Goal: Task Accomplishment & Management: Complete application form

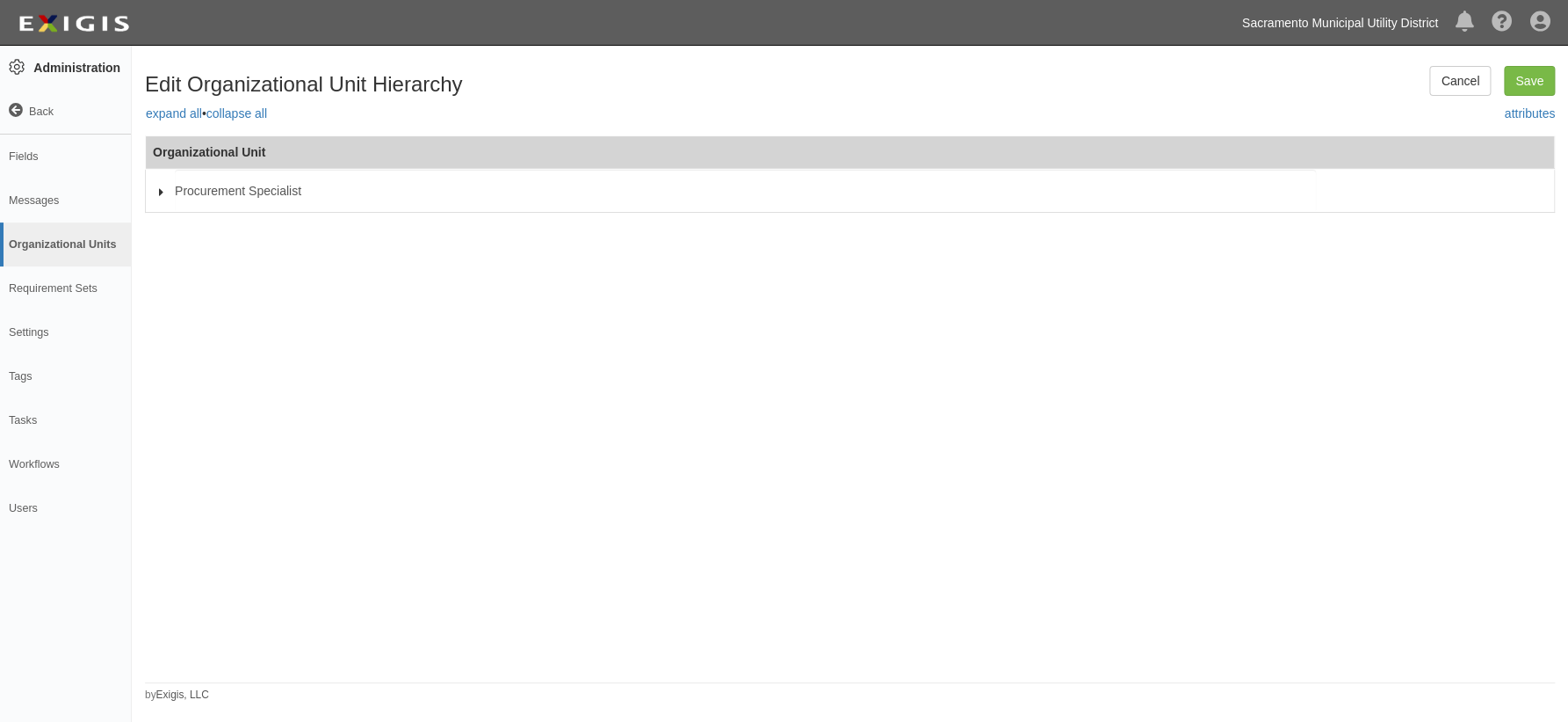
click at [1341, 18] on link "Sacramento Municipal Utility District" at bounding box center [1340, 23] width 214 height 35
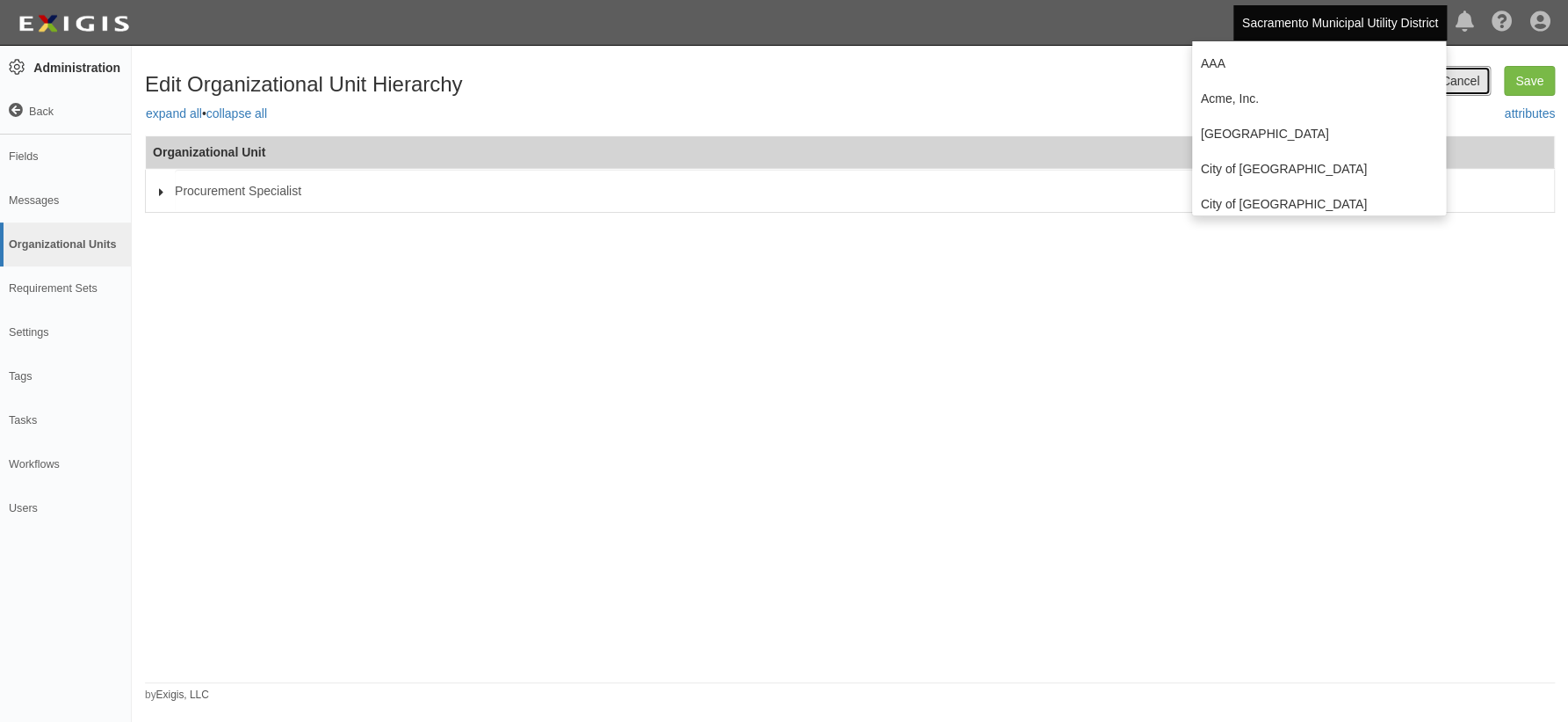
click at [1463, 73] on link "Cancel" at bounding box center [1460, 81] width 61 height 30
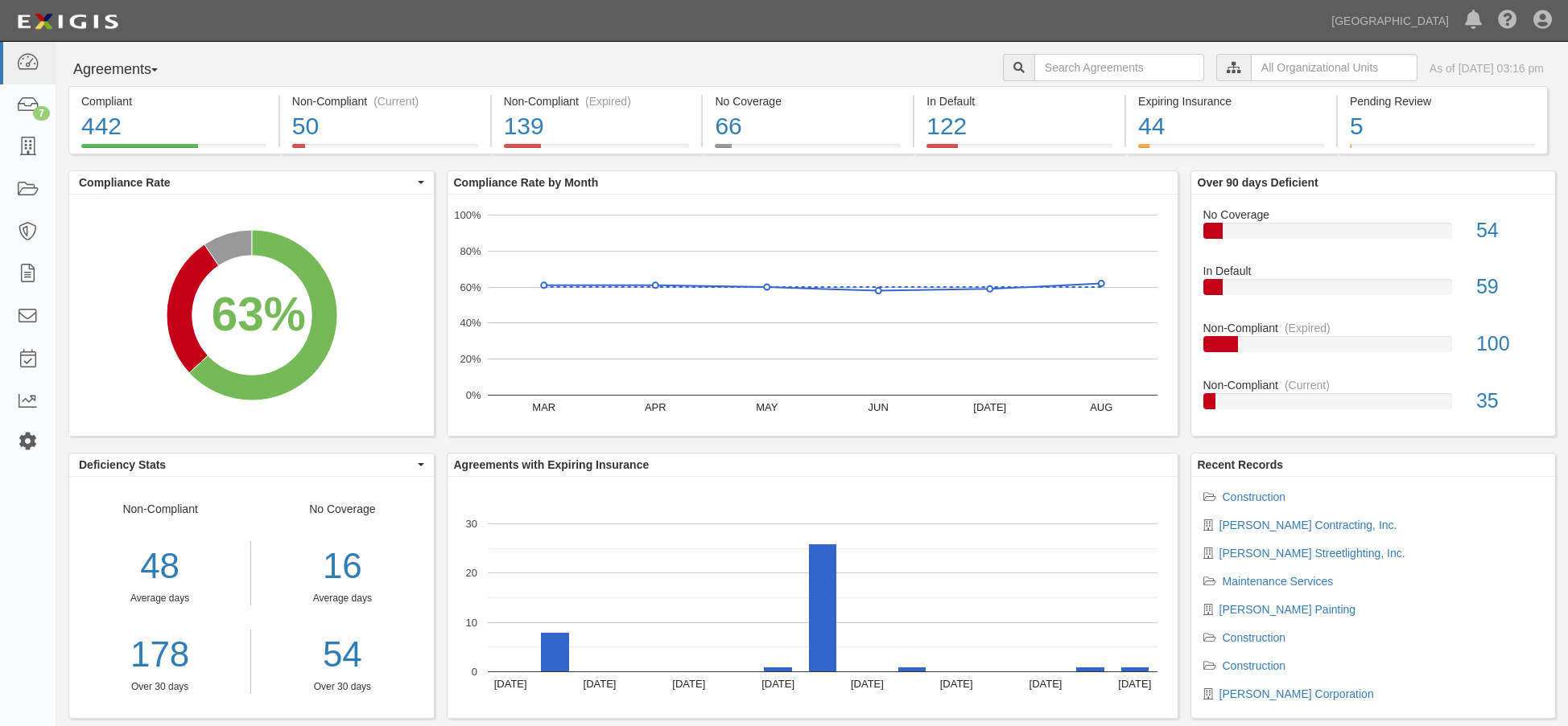
click at [29, 441] on icon at bounding box center [27, 441] width 23 height 13
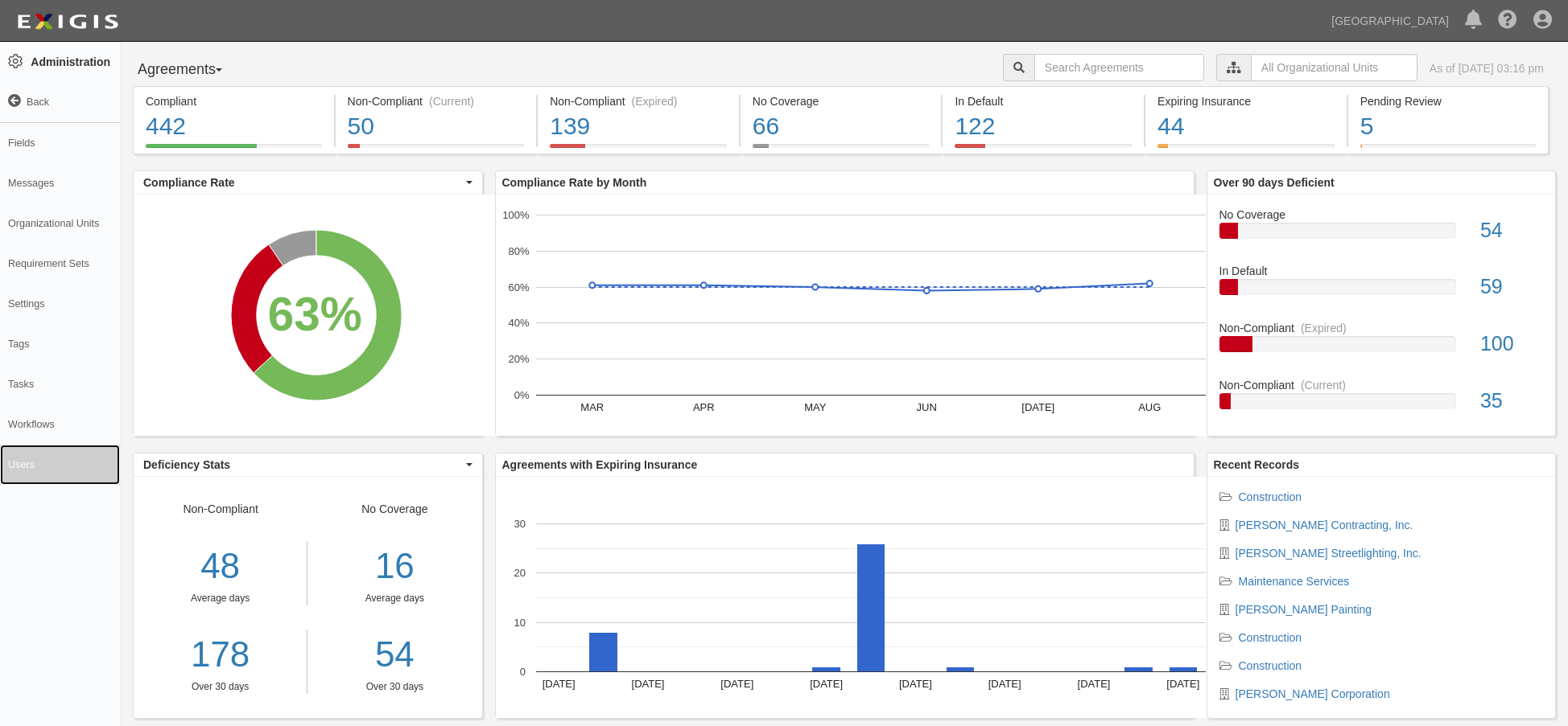
click at [19, 462] on link "Users" at bounding box center [60, 465] width 120 height 40
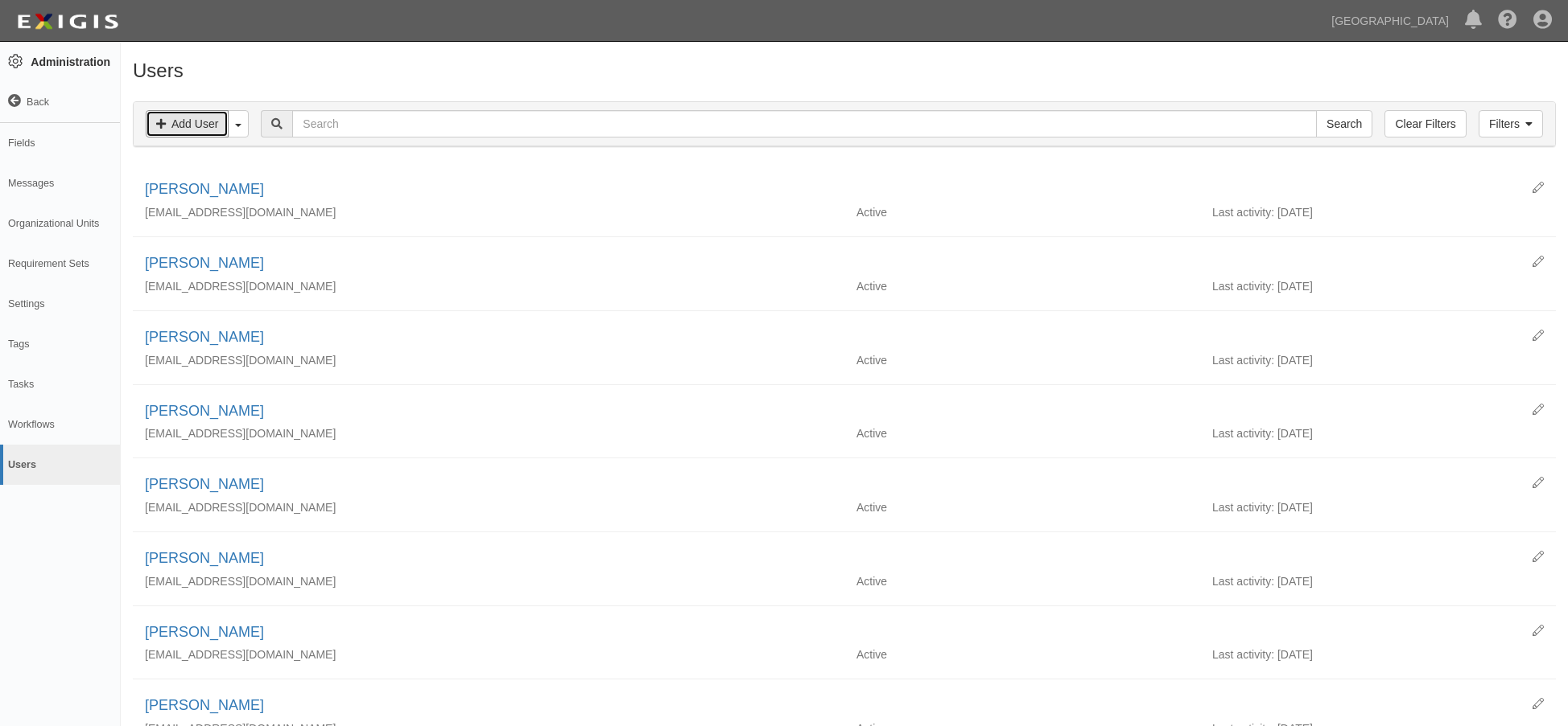
click at [180, 133] on link "Add User" at bounding box center [186, 123] width 83 height 28
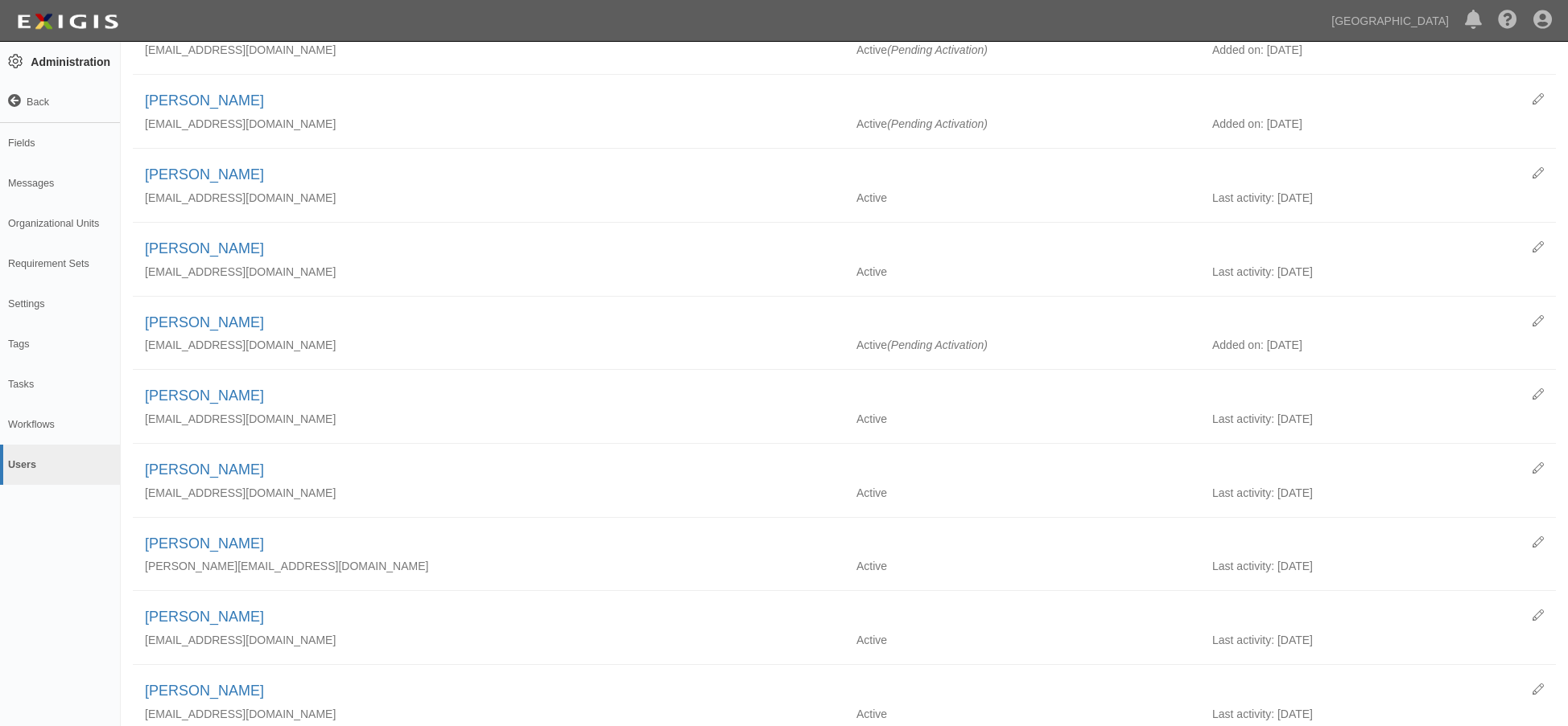
scroll to position [885, 0]
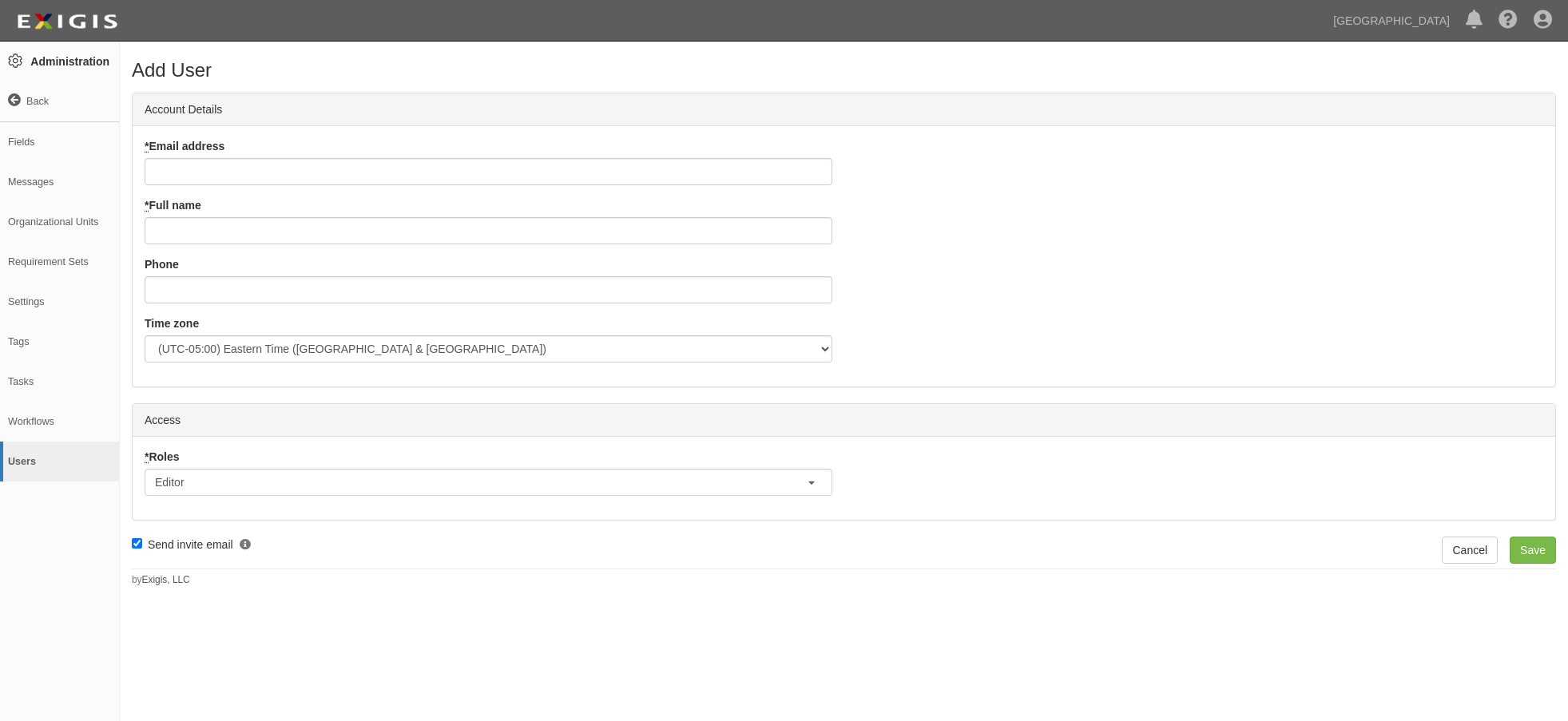
scroll to position [9, 6]
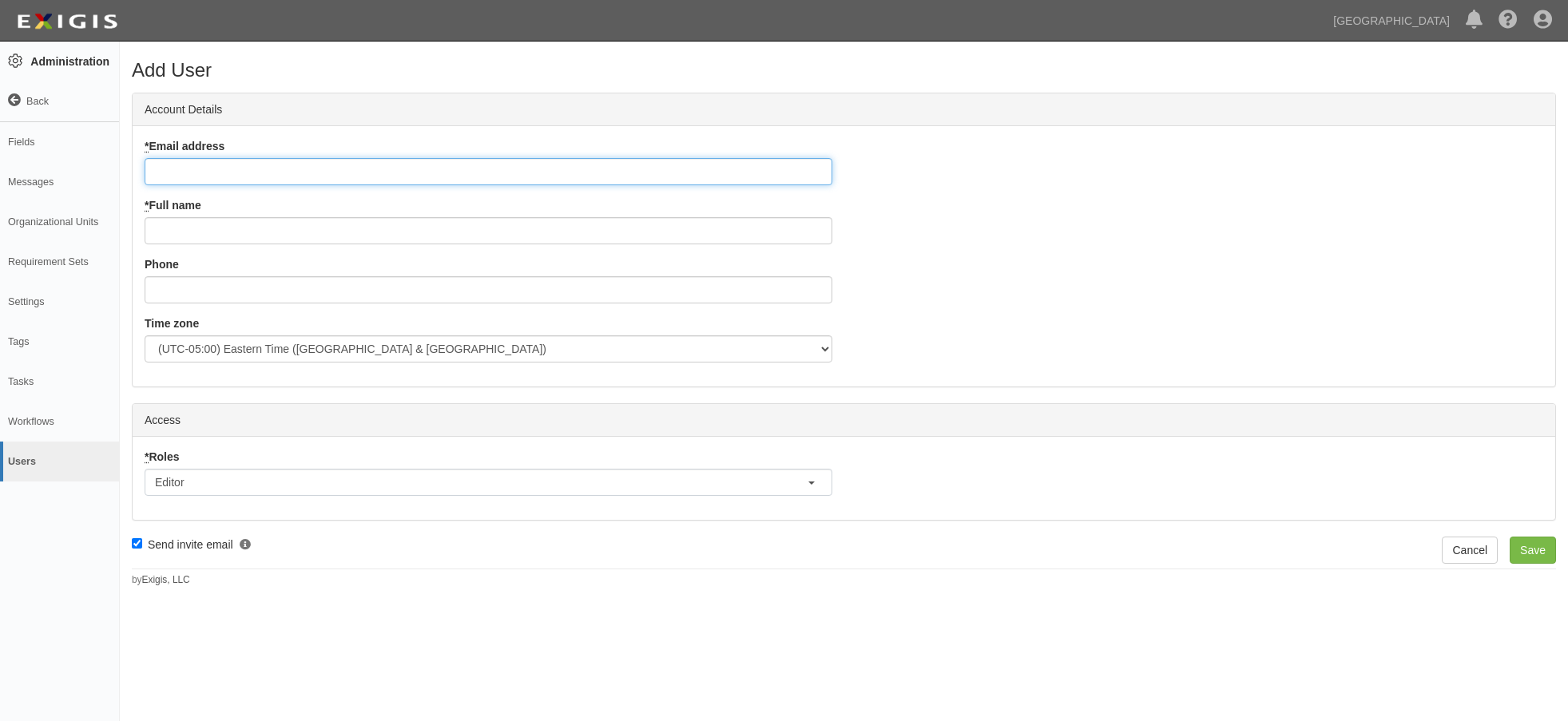
click at [200, 173] on input "* Email address" at bounding box center [488, 172] width 688 height 28
paste input "mailto:kroth@chinohills.org"
click at [189, 168] on input "mailto:kroth@chinohills.org" at bounding box center [488, 172] width 688 height 28
type input "[PERSON_NAME][EMAIL_ADDRESS][DOMAIN_NAME]"
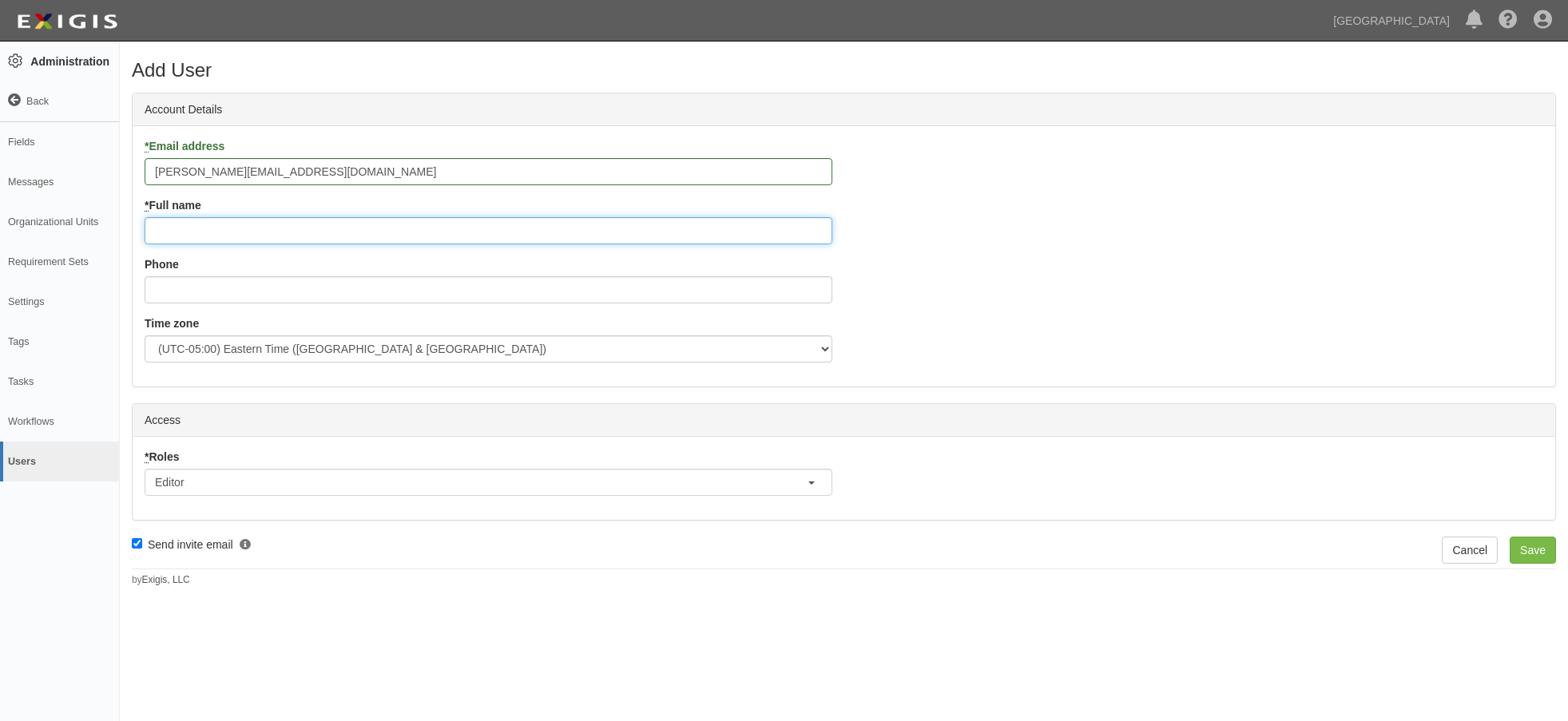
click at [162, 228] on input "* Full name" at bounding box center [488, 231] width 688 height 28
type input "[PERSON_NAME]"
click at [213, 487] on button "Editor" at bounding box center [488, 482] width 688 height 28
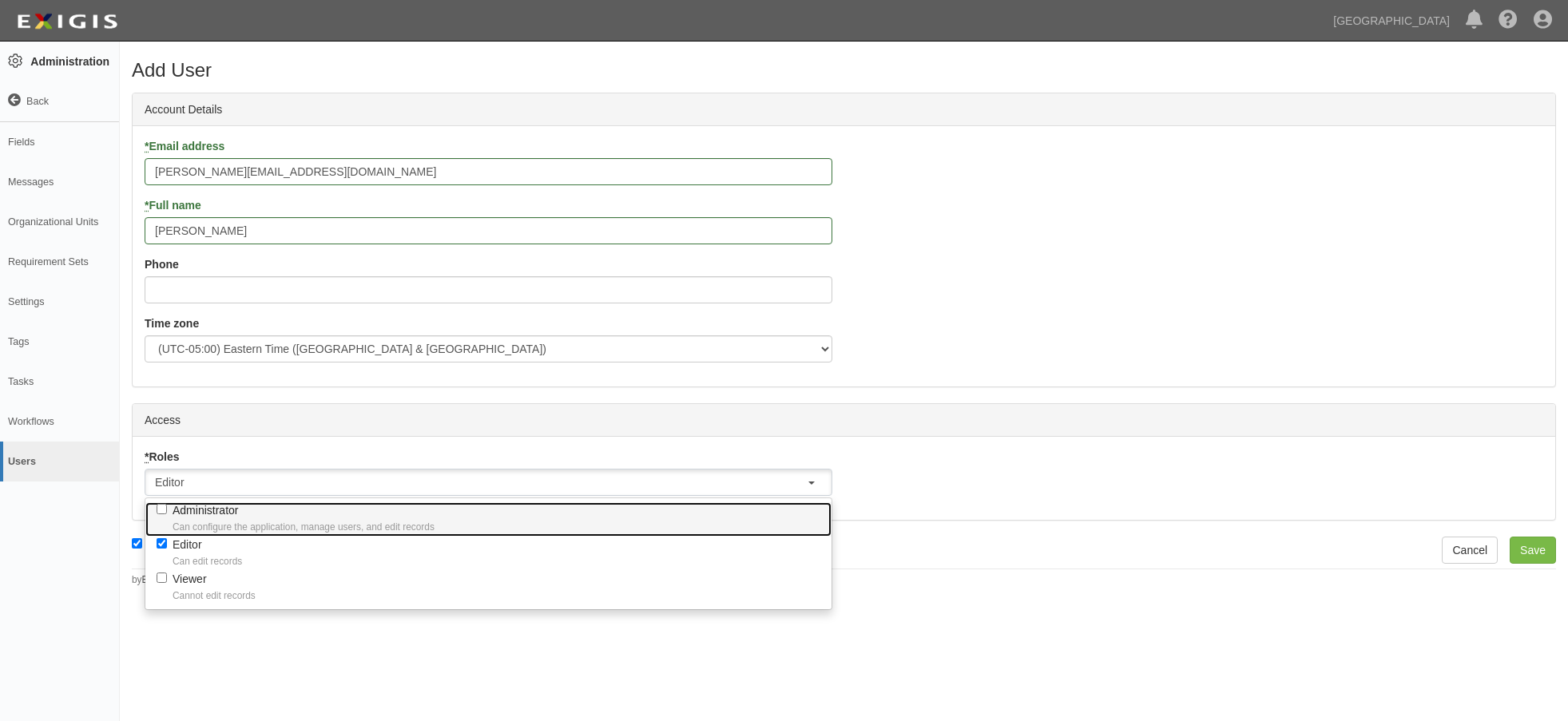
click at [171, 536] on link "Administrator Can configure the application, manage users, and edit records" at bounding box center [488, 519] width 686 height 34
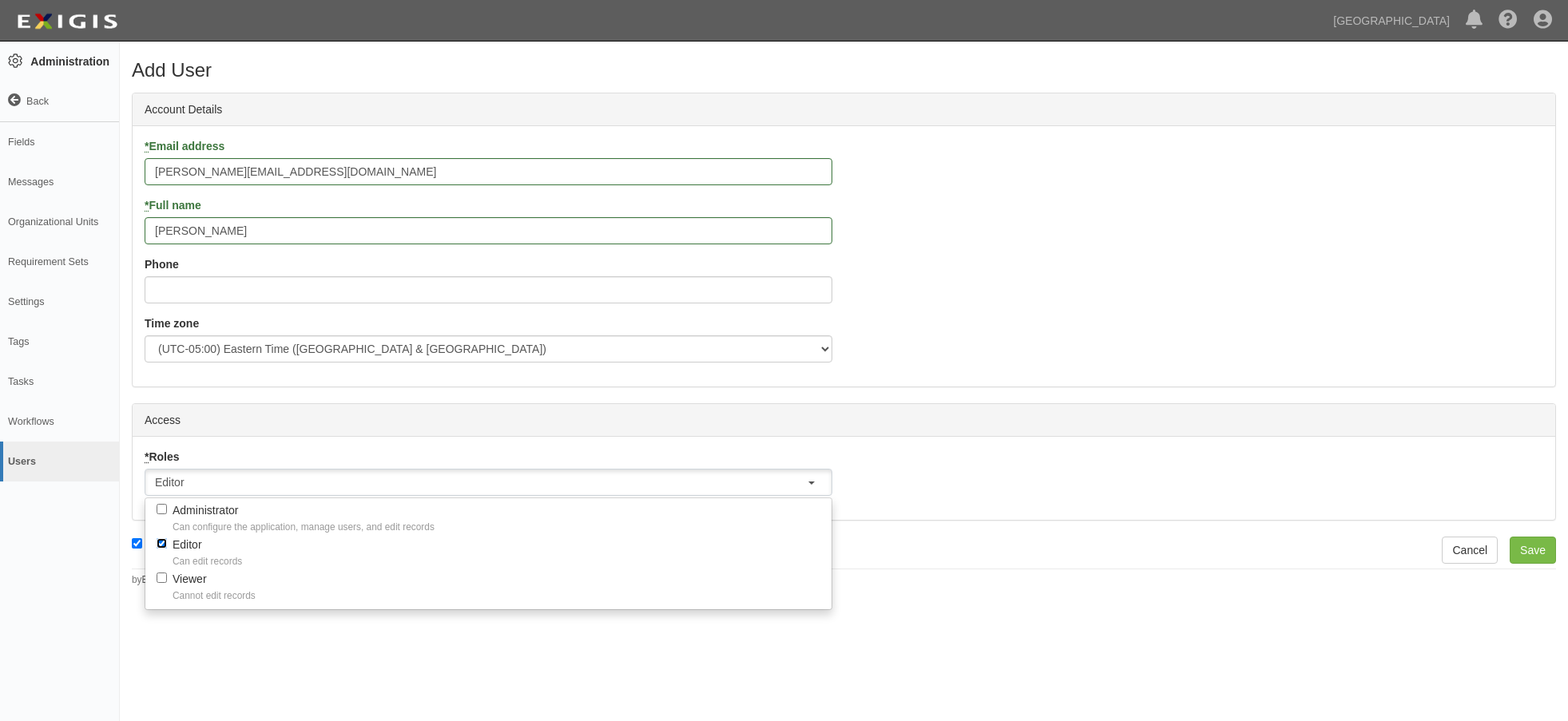
click at [163, 542] on input "Editor Can edit records" at bounding box center [162, 543] width 10 height 10
checkbox input "false"
select select
click at [163, 575] on input "Viewer Cannot edit records" at bounding box center [162, 578] width 10 height 10
checkbox input "true"
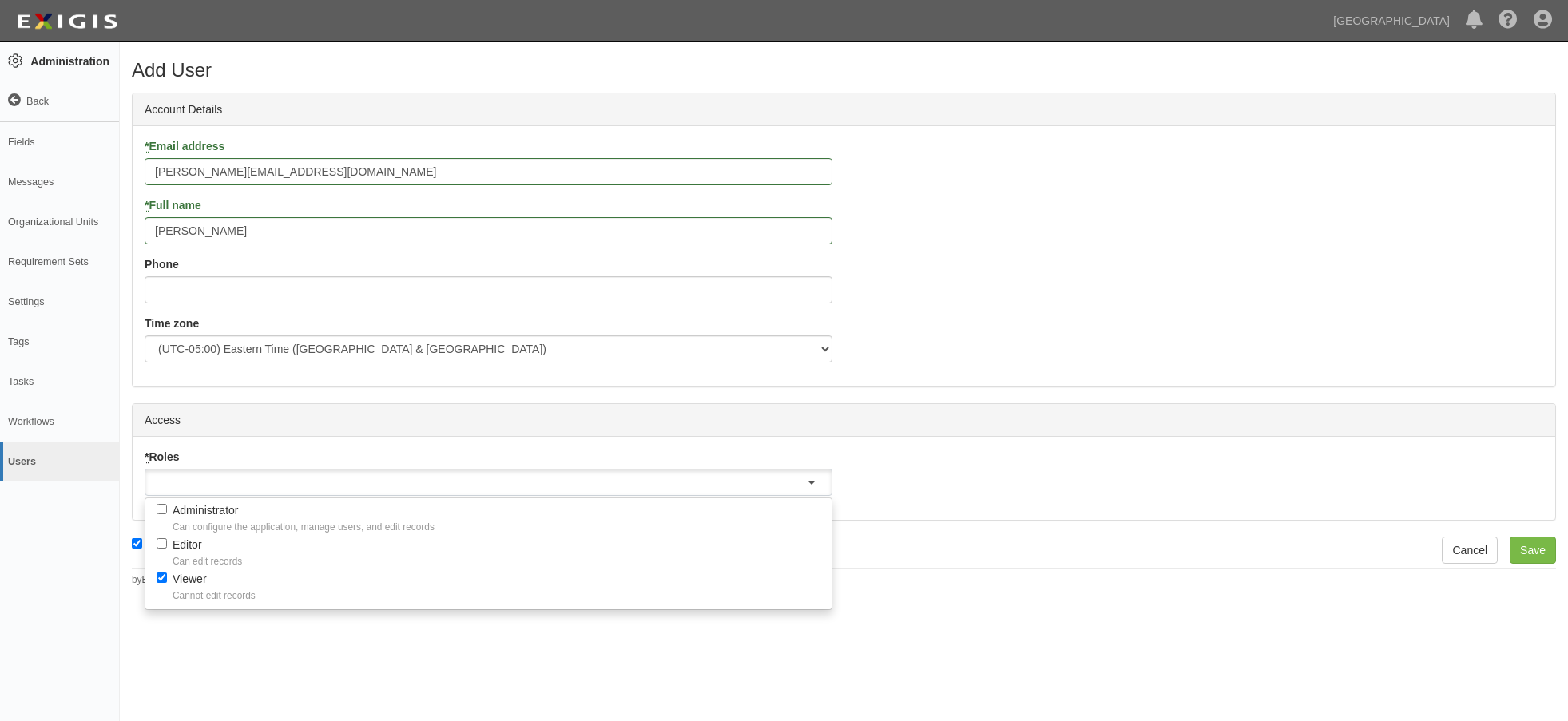
select select "organization_viewer"
click at [228, 641] on div "Add User Account Details * Email address kroth@chinohills.org * Full name Kelly…" at bounding box center [784, 372] width 1568 height 649
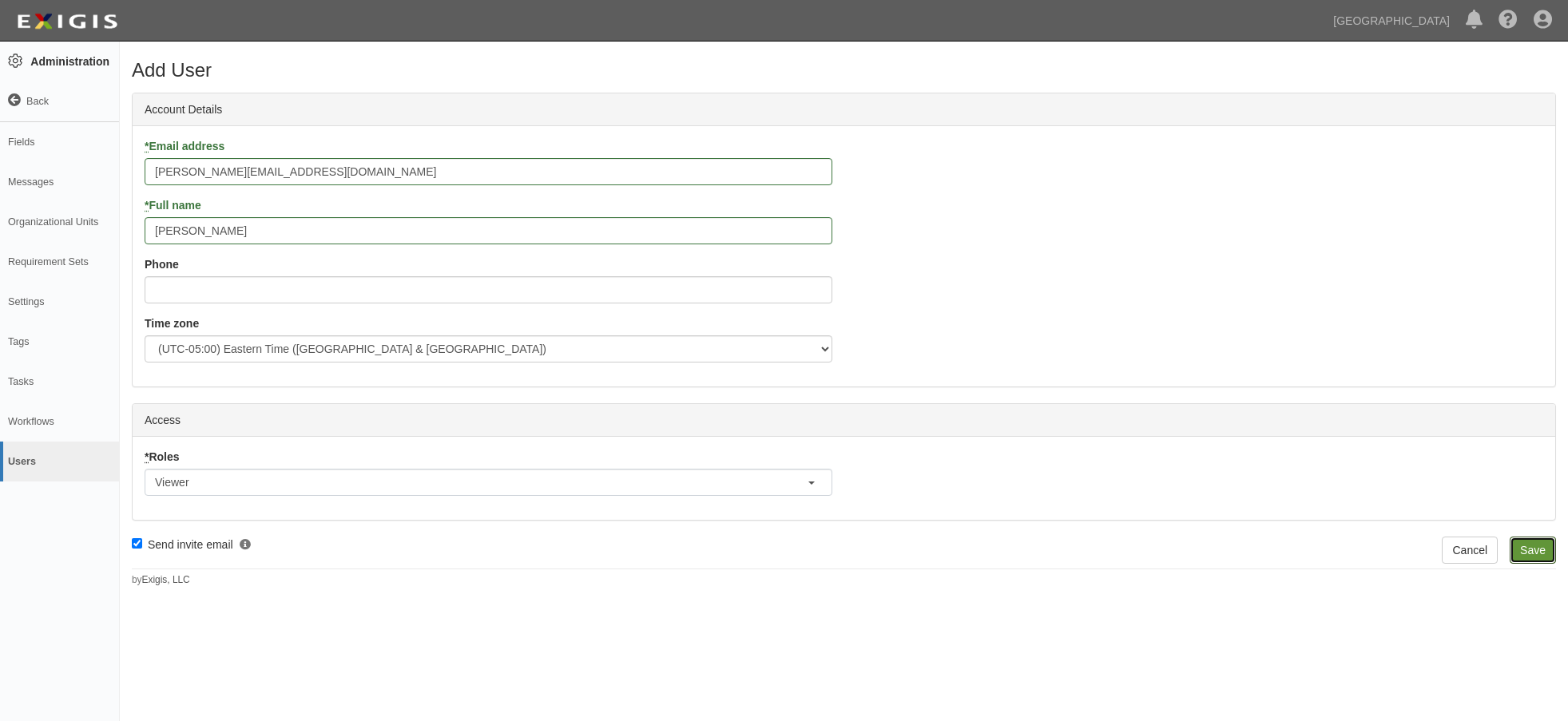
click at [1546, 552] on input "Save" at bounding box center [1533, 550] width 47 height 28
